Goal: Find specific page/section: Find specific page/section

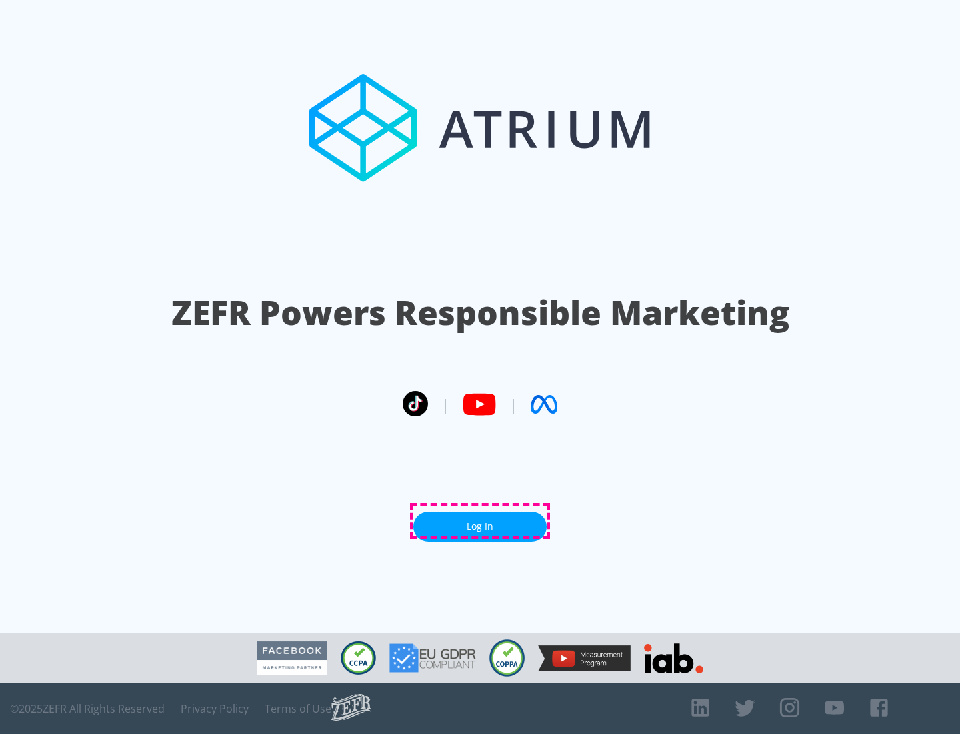
click at [480, 521] on link "Log In" at bounding box center [480, 527] width 133 height 30
